Goal: Transaction & Acquisition: Purchase product/service

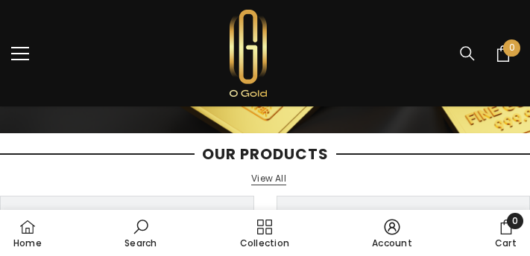
scroll to position [149, 0]
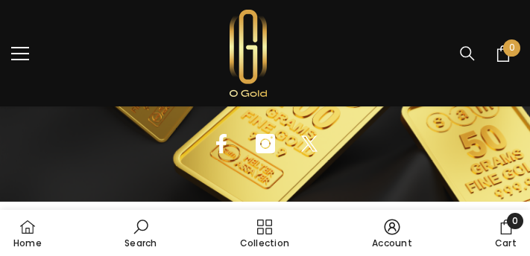
click at [262, 232] on link "Collection" at bounding box center [264, 233] width 52 height 40
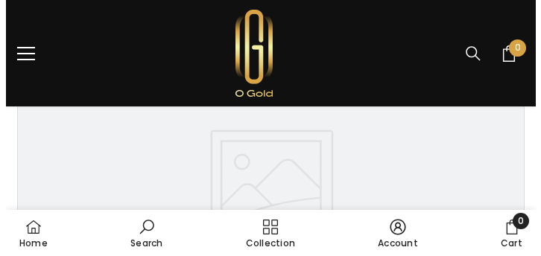
scroll to position [820, 0]
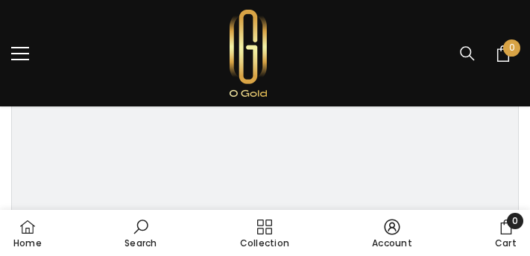
click at [19, 49] on button "menu" at bounding box center [20, 54] width 18 height 18
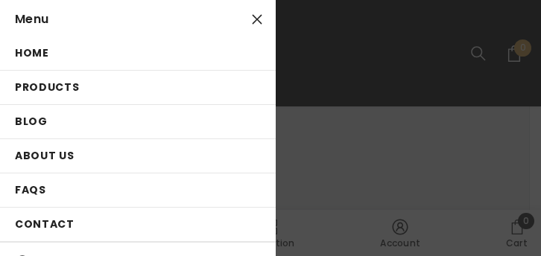
click at [66, 89] on span "Products" at bounding box center [47, 87] width 65 height 15
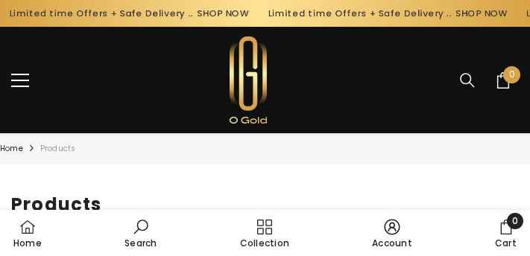
type input "*"
type input "*******"
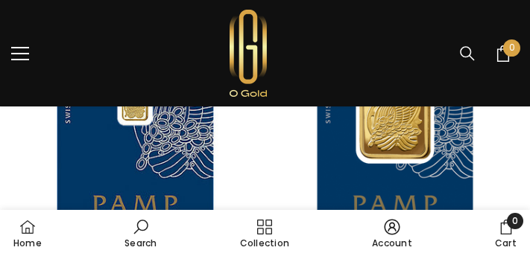
scroll to position [224, 0]
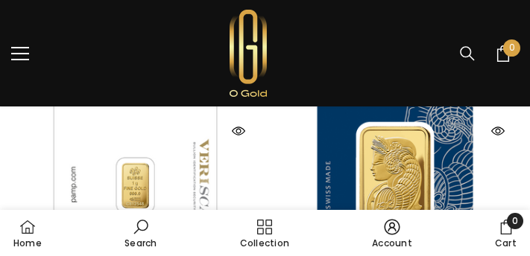
click at [204, 151] on link at bounding box center [135, 200] width 248 height 248
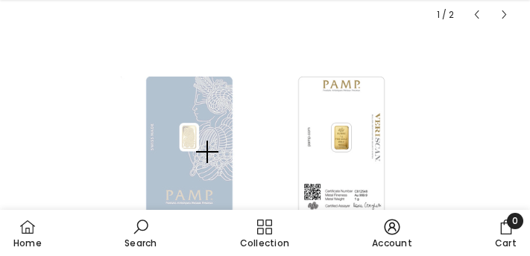
scroll to position [671, 0]
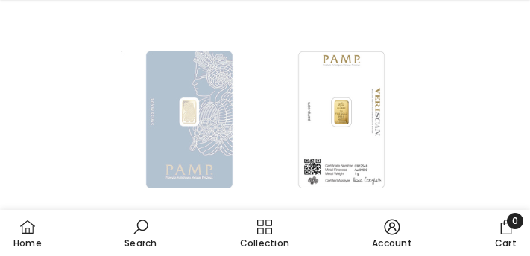
click at [338, 109] on img at bounding box center [341, 120] width 137 height 203
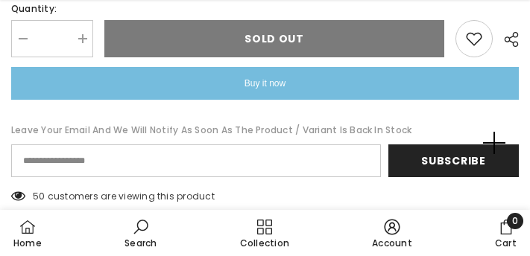
scroll to position [1192, 0]
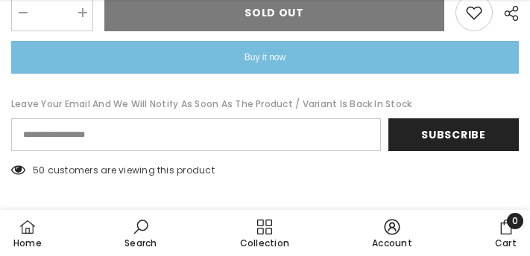
click at [275, 66] on shopify-buy-it-now-button "Buy it now" at bounding box center [264, 57] width 507 height 33
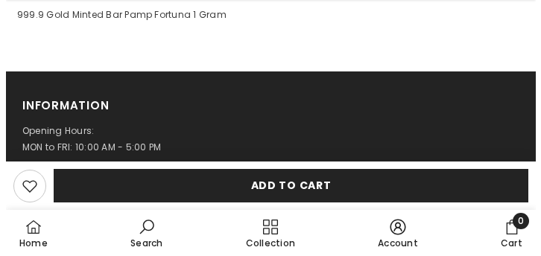
scroll to position [1639, 0]
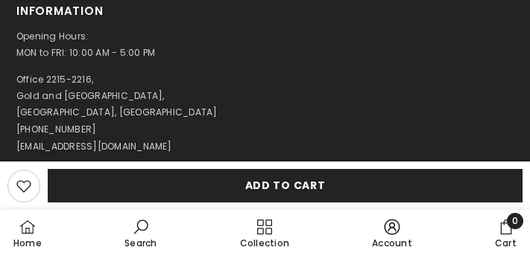
click at [334, 184] on button "Add to cart" at bounding box center [285, 186] width 475 height 34
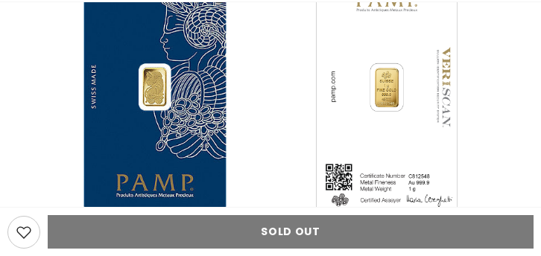
scroll to position [185, 0]
